Goal: Subscribe to service/newsletter

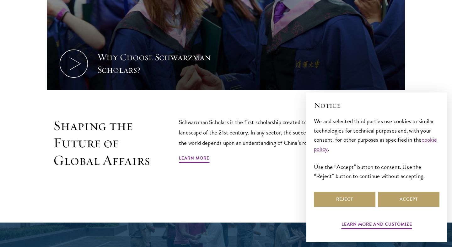
scroll to position [373, 0]
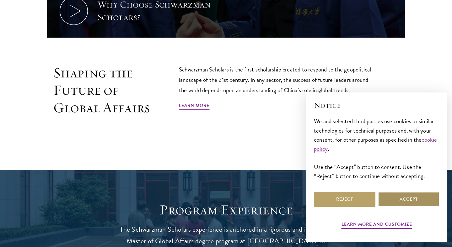
click at [384, 198] on button "Accept" at bounding box center [409, 199] width 62 height 15
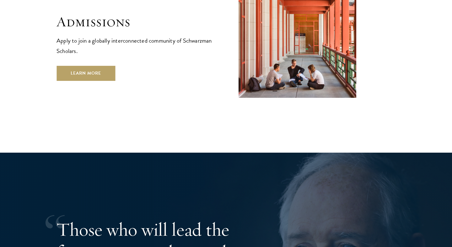
scroll to position [1099, 0]
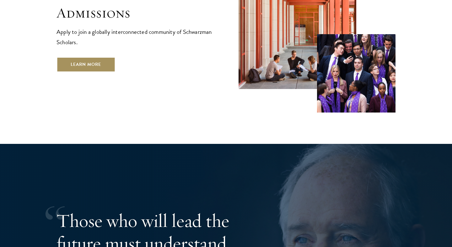
click at [89, 57] on link "Learn More" at bounding box center [86, 64] width 59 height 15
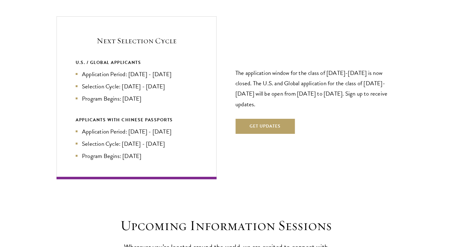
scroll to position [1349, 0]
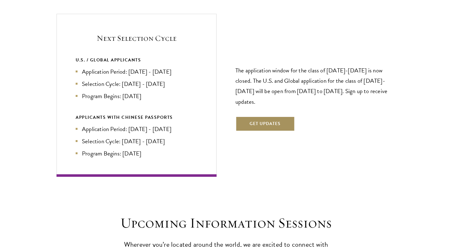
click at [262, 117] on button "Get Updates" at bounding box center [265, 124] width 59 height 15
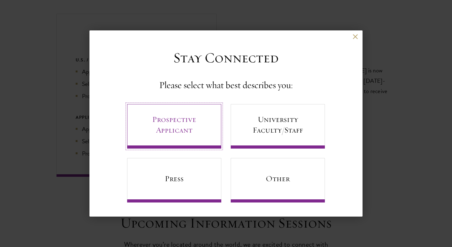
click at [192, 125] on link "Prospective Applicant" at bounding box center [174, 126] width 94 height 45
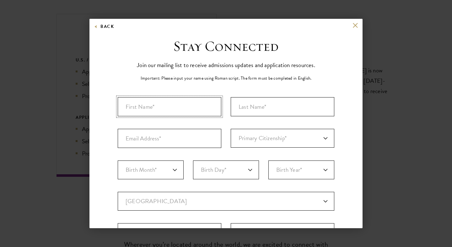
click at [192, 105] on input "First Name*" at bounding box center [170, 106] width 104 height 19
type input "anushka"
type input "jain"
type input "n"
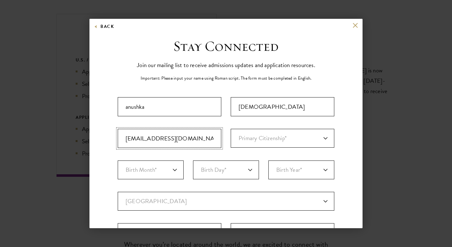
type input "anushkajainwork@gmail.com"
click at [231, 129] on select "Primary Citizenship* Afghanistan Aland Islands Albania Algeria Andorra Angola A…" at bounding box center [283, 138] width 104 height 19
select select "IN"
click at [118, 161] on select "Birth Month* January February March April May June July August September Octobe…" at bounding box center [151, 170] width 66 height 19
select select "12"
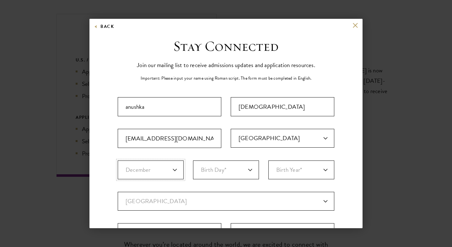
click option "December" at bounding box center [0, 0] width 0 height 0
click at [193, 161] on select "Birth Day* 1 2 3 4 5 6 7 8 9 10 11 12 13 14 15 16 17 18 19 20 21 22 23 24 25 26…" at bounding box center [226, 170] width 66 height 19
select select "24"
click at [268, 161] on select "Birth Year* 2025 2024 2023 2022 2021 2020 2019 2018 2017 2016 2015 2014 2013 20…" at bounding box center [301, 170] width 66 height 19
select select "1998"
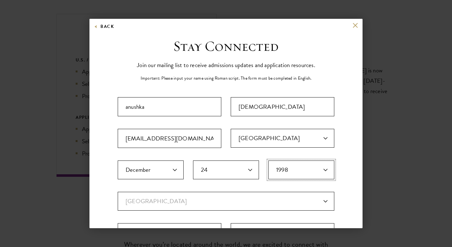
scroll to position [129, 0]
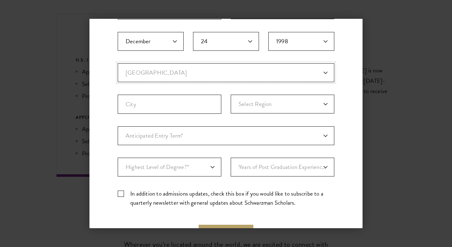
click at [118, 63] on select "Current Country Afghanistan Aland Islands Albania Algeria Andorra Angola Anguil…" at bounding box center [226, 72] width 217 height 19
select select "IN"
select select
click at [118, 63] on select "Current Country Afghanistan Aland Islands Albania Algeria Andorra Angola Anguil…" at bounding box center [226, 72] width 217 height 19
select select "UK"
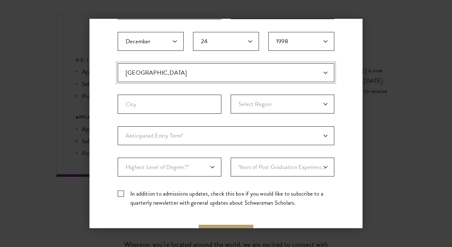
select select
click at [152, 95] on input "City" at bounding box center [170, 104] width 104 height 19
type input "London"
click at [279, 115] on fieldset "Country Current Country Afghanistan Aland Islands Albania Algeria Andorra Angol…" at bounding box center [226, 94] width 217 height 63
select select "England"
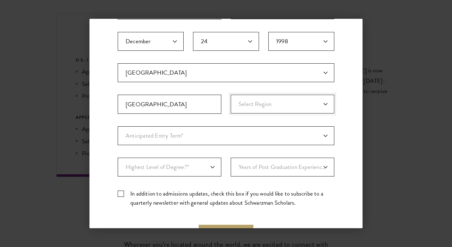
click option "England" at bounding box center [0, 0] width 0 height 0
select select "e64b8ab3-eabb-4867-96d5-7e6b4840665f"
click option "[DATE] (Application opens [DATE])" at bounding box center [0, 0] width 0 height 0
select select "009547fe-3364-4351-8e81-63abea734008"
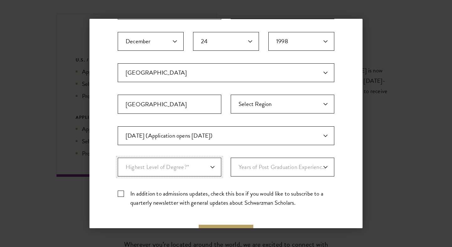
click option "Master's" at bounding box center [0, 0] width 0 height 0
click at [231, 158] on select "Years of Post Graduation Experience?* 1 2 3 4 5 6 7 8 9 10" at bounding box center [283, 167] width 104 height 19
select select "3"
click option "3" at bounding box center [0, 0] width 0 height 0
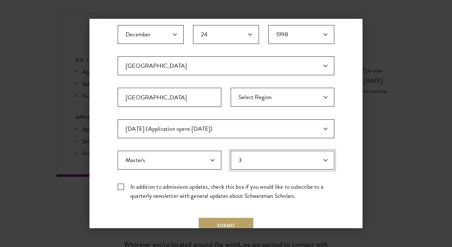
scroll to position [180, 0]
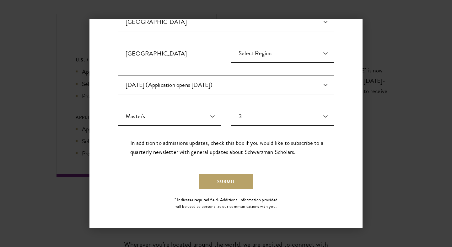
click at [120, 142] on label "In addition to admissions updates, check this box if you would like to subscrib…" at bounding box center [226, 147] width 217 height 18
click at [120, 142] on input "In addition to admissions updates, check this box if you would like to subscrib…" at bounding box center [226, 140] width 217 height 4
checkbox input "true"
click at [229, 179] on button "Submit" at bounding box center [226, 181] width 55 height 15
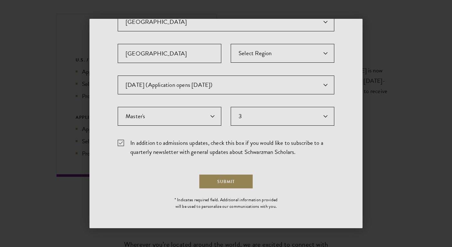
scroll to position [0, 0]
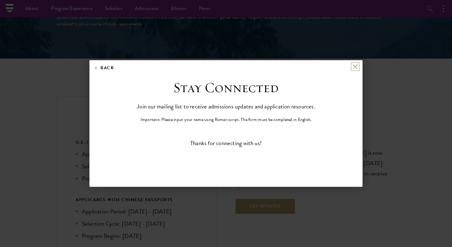
click at [357, 67] on button at bounding box center [355, 66] width 5 height 5
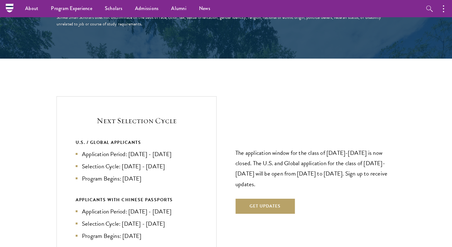
click at [236, 134] on div "The application window for the class of 2026-2027 is now closed. The U.S. and G…" at bounding box center [316, 178] width 160 height 110
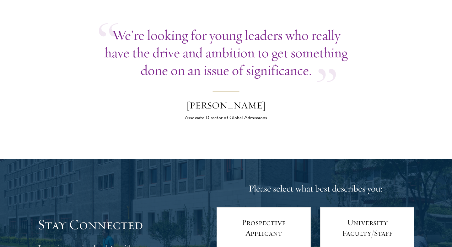
scroll to position [2327, 0]
